Goal: Task Accomplishment & Management: Manage account settings

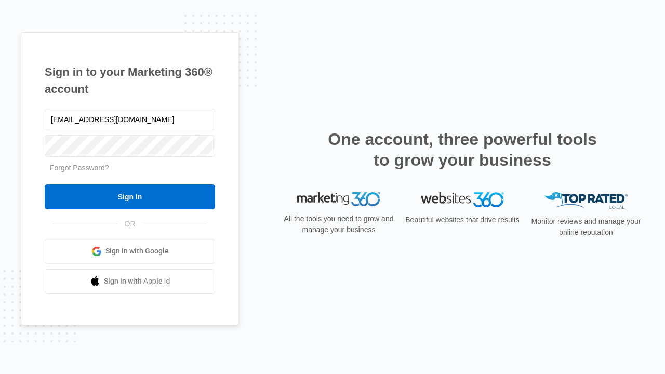
type input "dankie614@gmail.com"
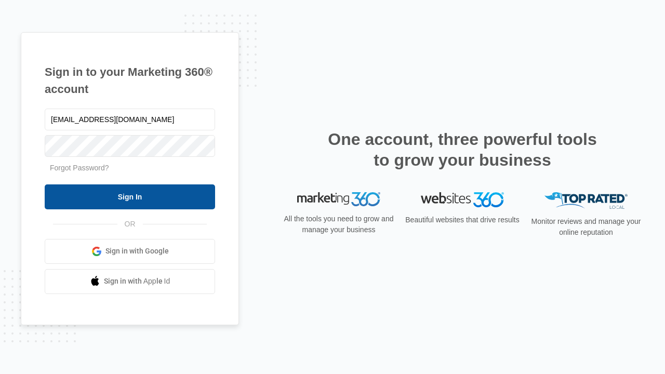
click at [130, 196] on input "Sign In" at bounding box center [130, 196] width 170 height 25
